Goal: Register for event/course

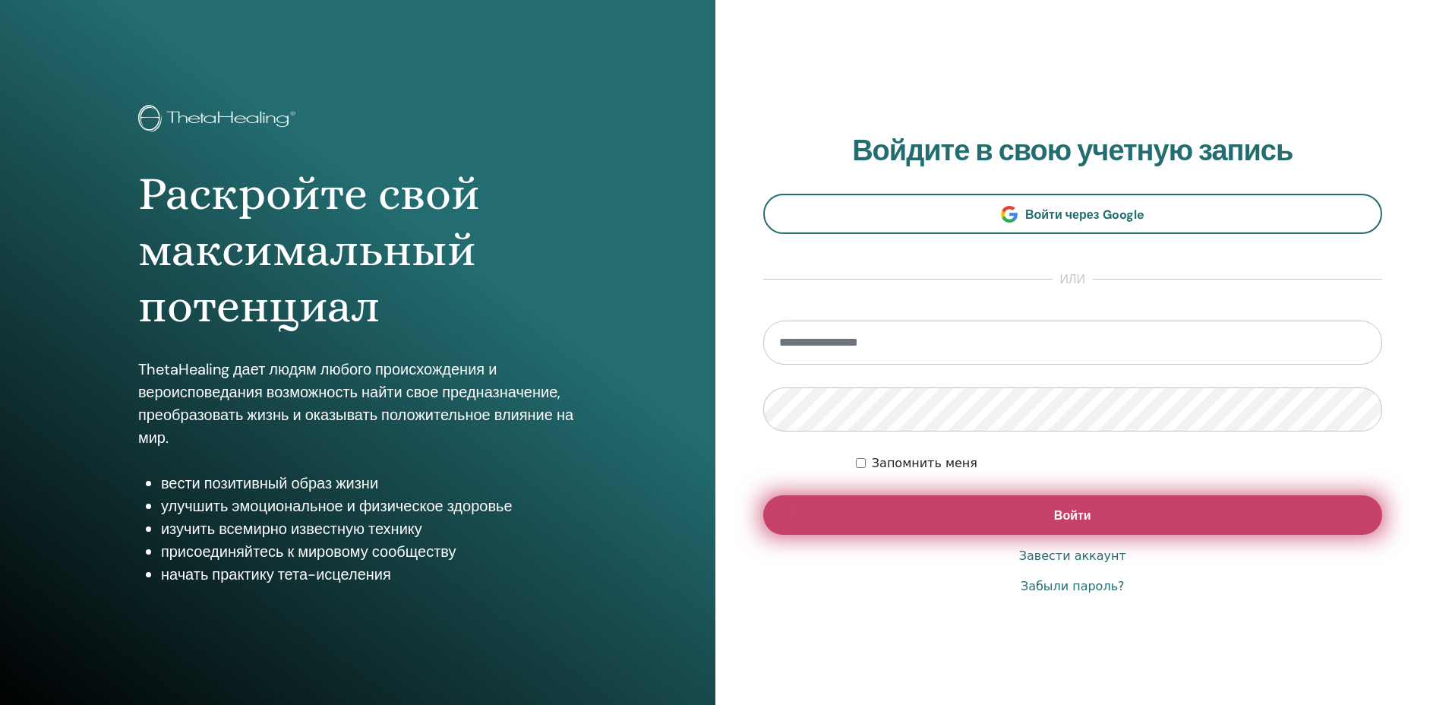
type input "**********"
click at [1056, 513] on font "Войти" at bounding box center [1072, 515] width 37 height 16
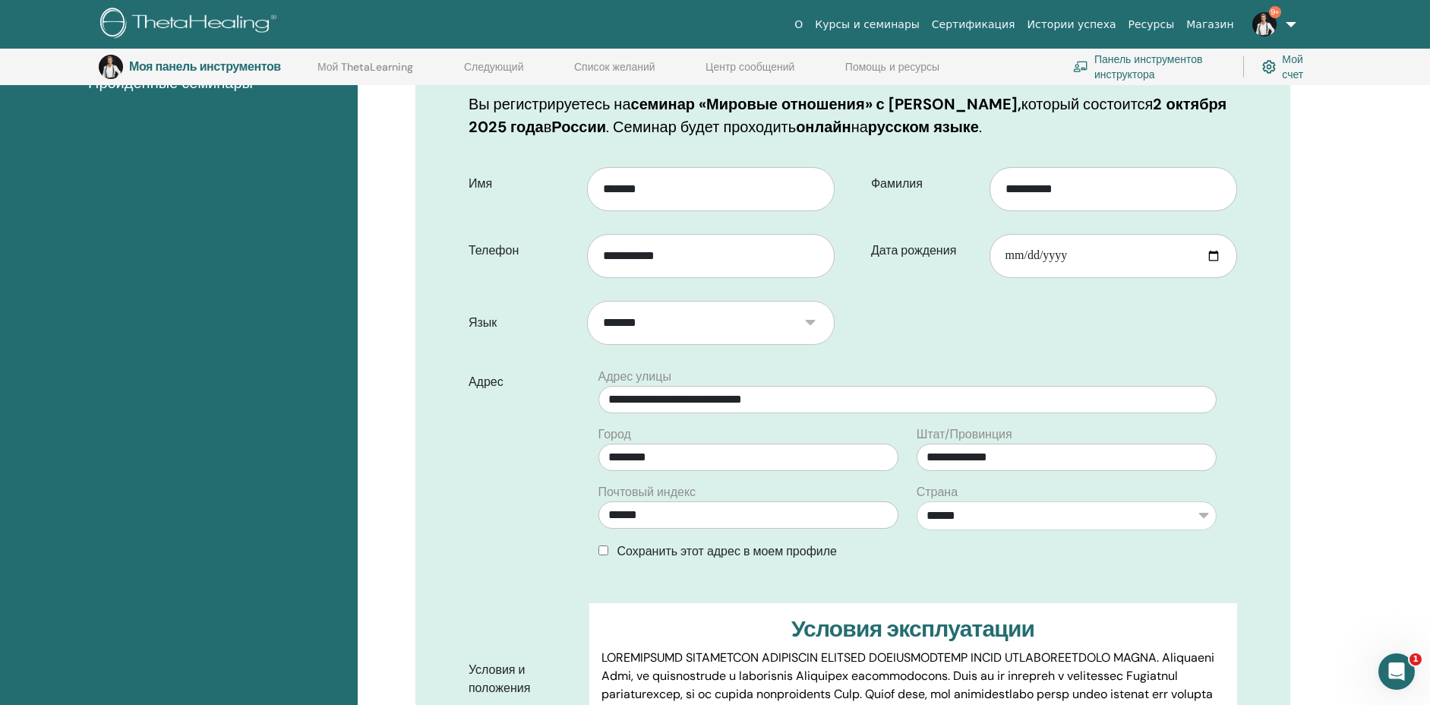
scroll to position [511, 0]
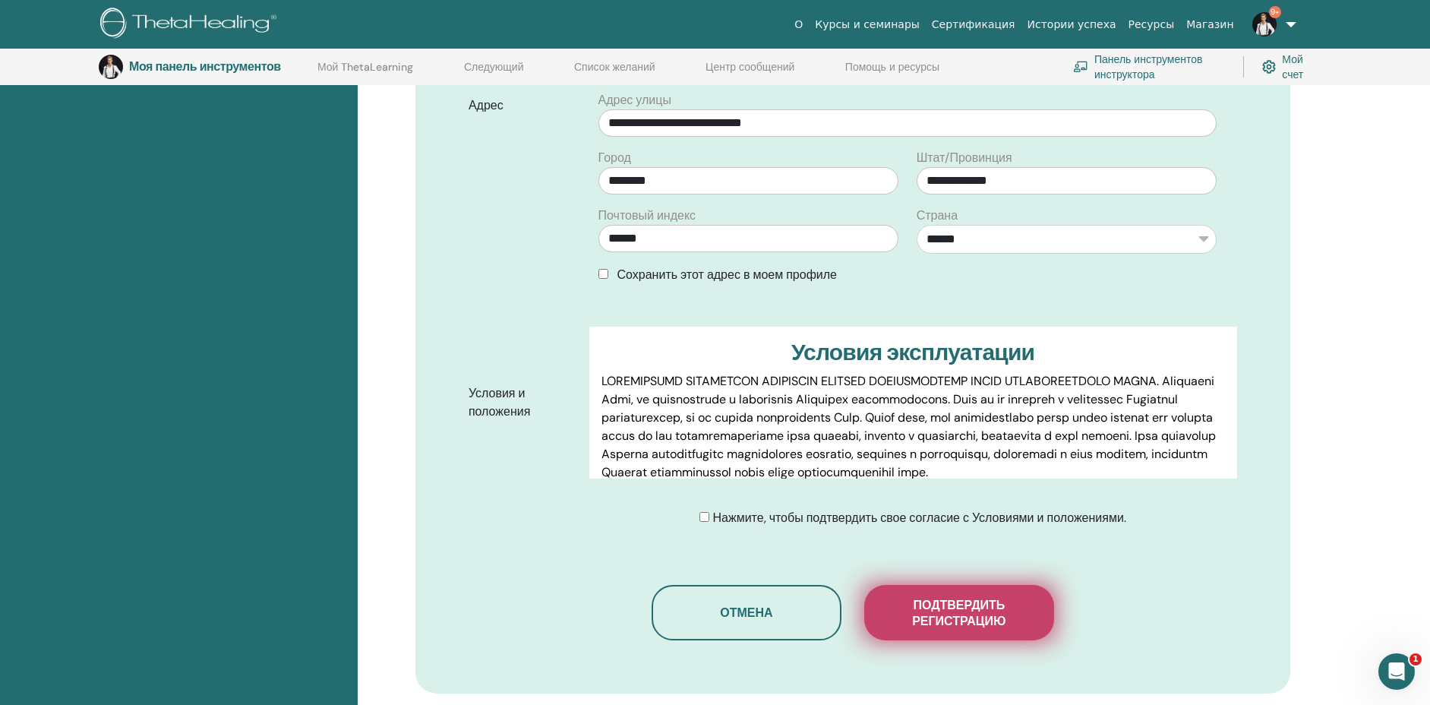
click at [952, 611] on font "Подтвердить регистрацию" at bounding box center [958, 613] width 93 height 32
